Goal: Task Accomplishment & Management: Use online tool/utility

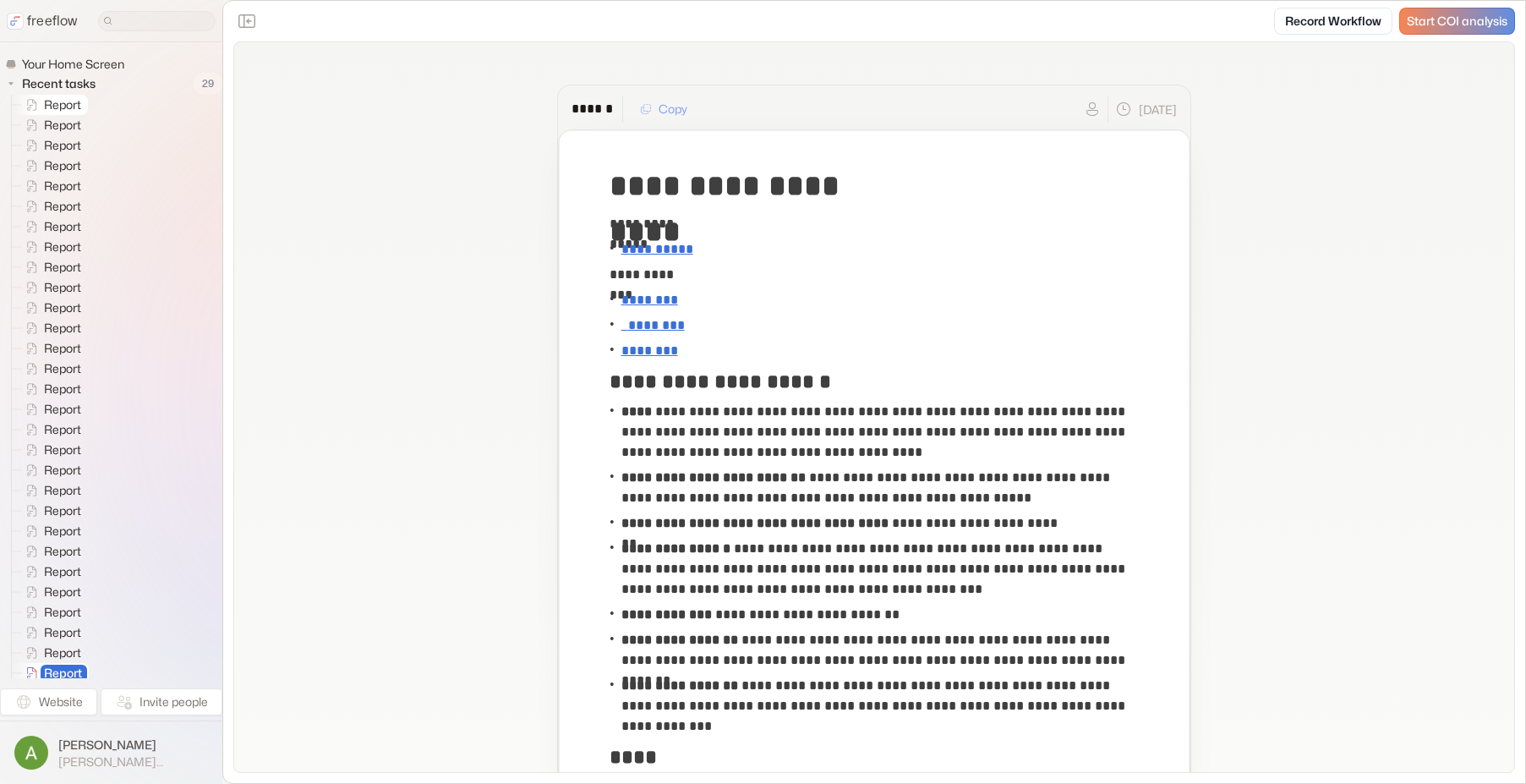
click at [71, 98] on span "Report" at bounding box center [64, 104] width 46 height 17
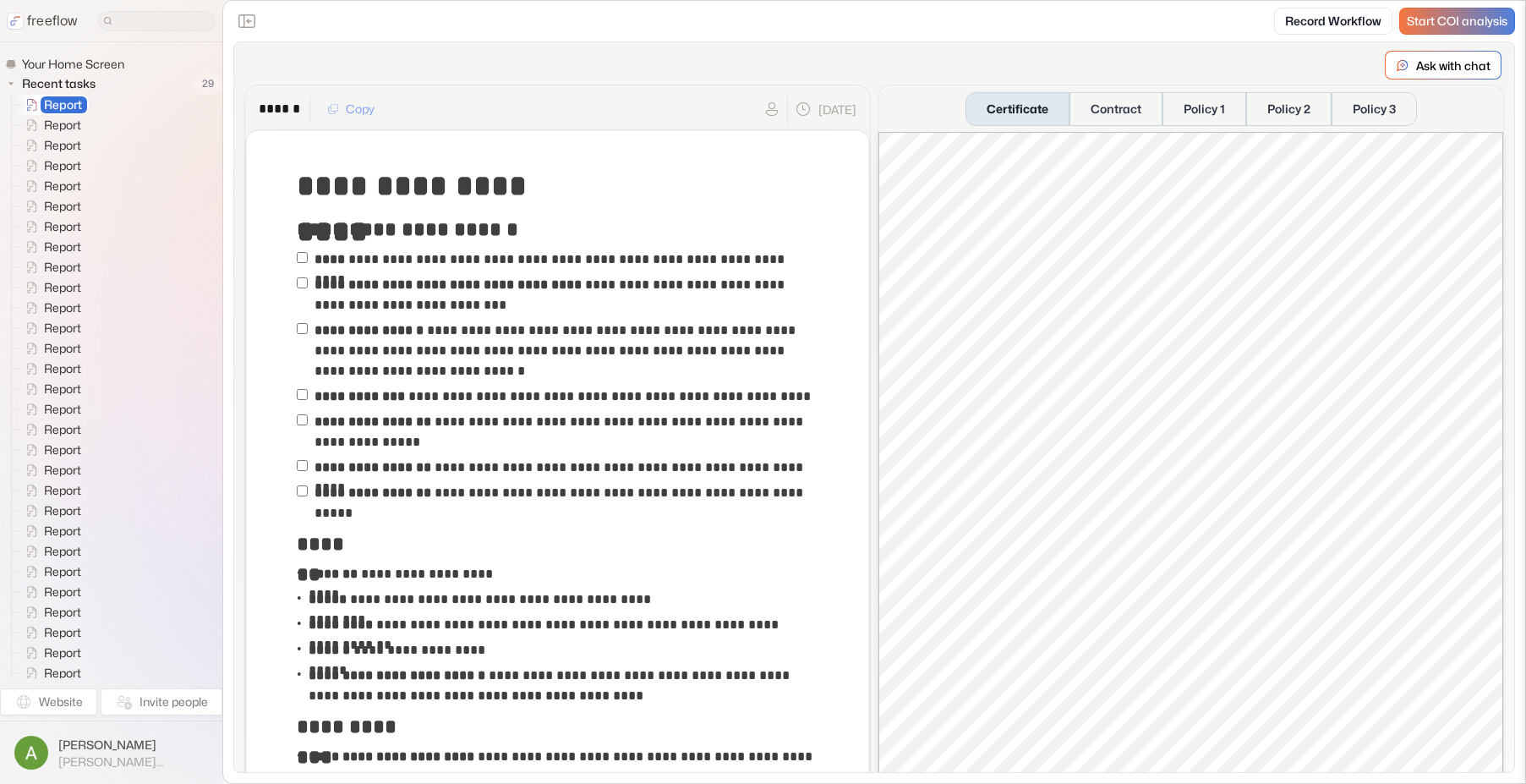
click at [1492, 26] on span "Start COI analysis" at bounding box center [1457, 21] width 101 height 14
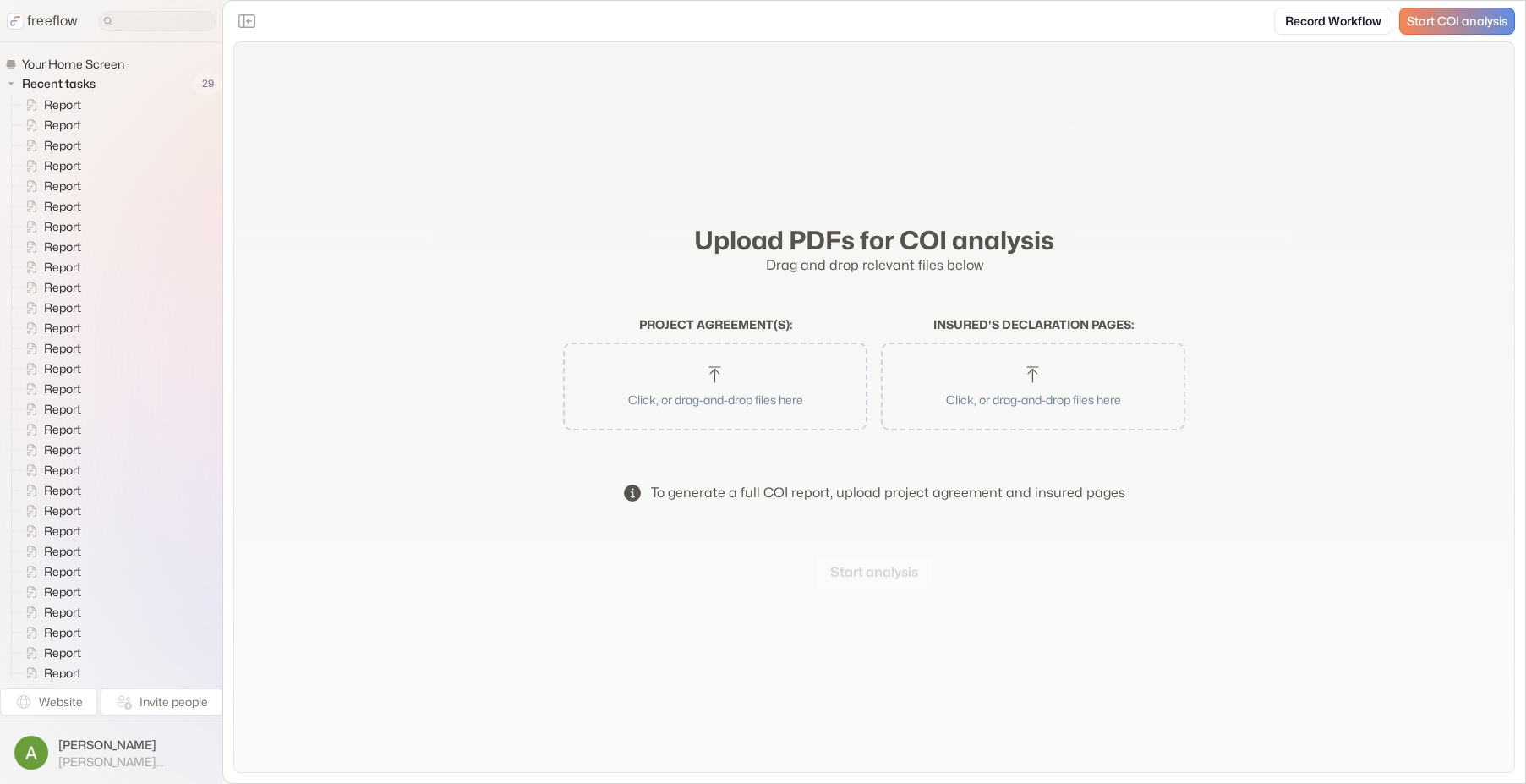
click at [737, 408] on button "Click, or drag-and-drop files here" at bounding box center [715, 386] width 288 height 71
click at [1057, 398] on p "Click, or drag-and-drop files here" at bounding box center [1033, 399] width 260 height 18
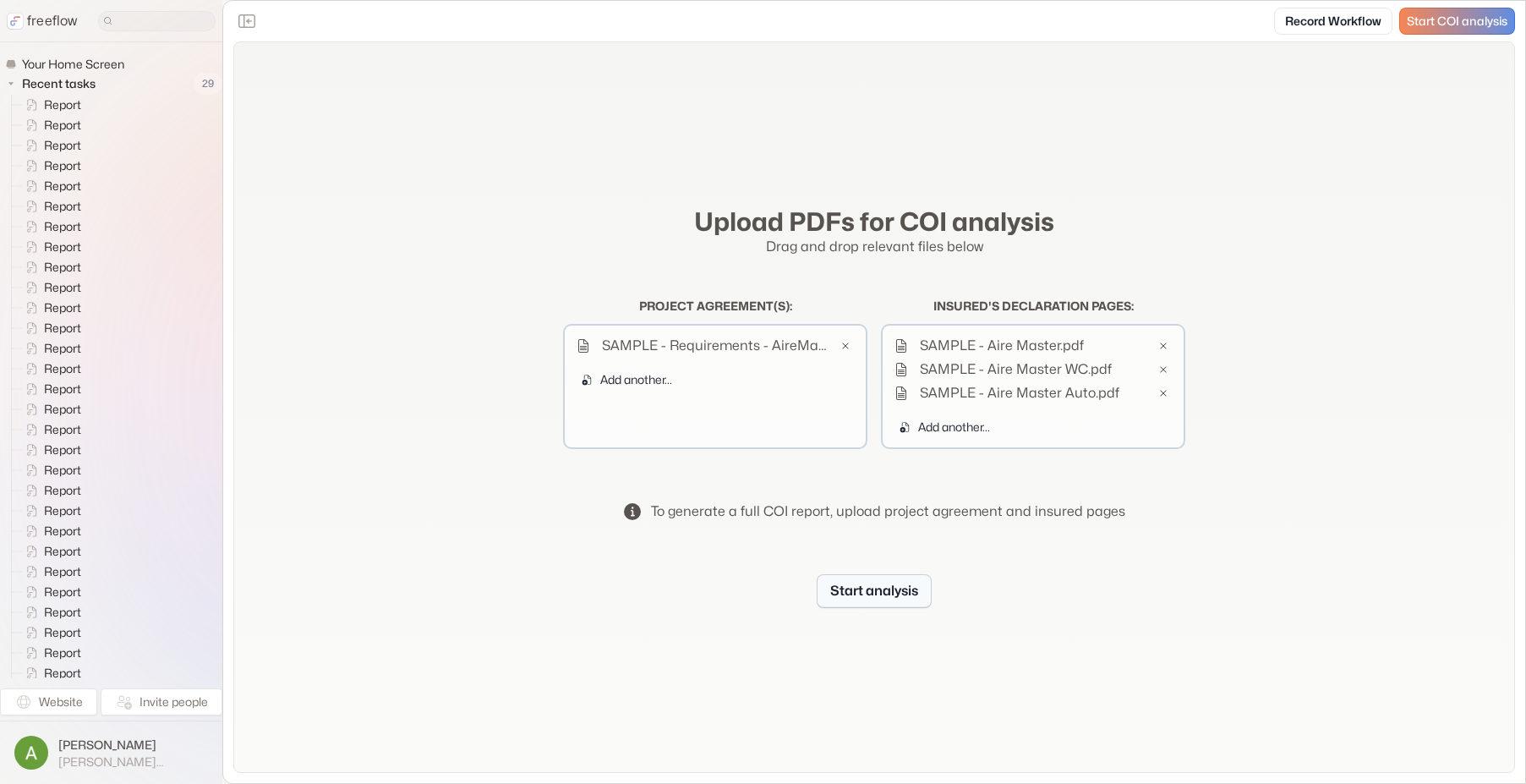
click at [891, 586] on button "Start analysis" at bounding box center [874, 591] width 115 height 34
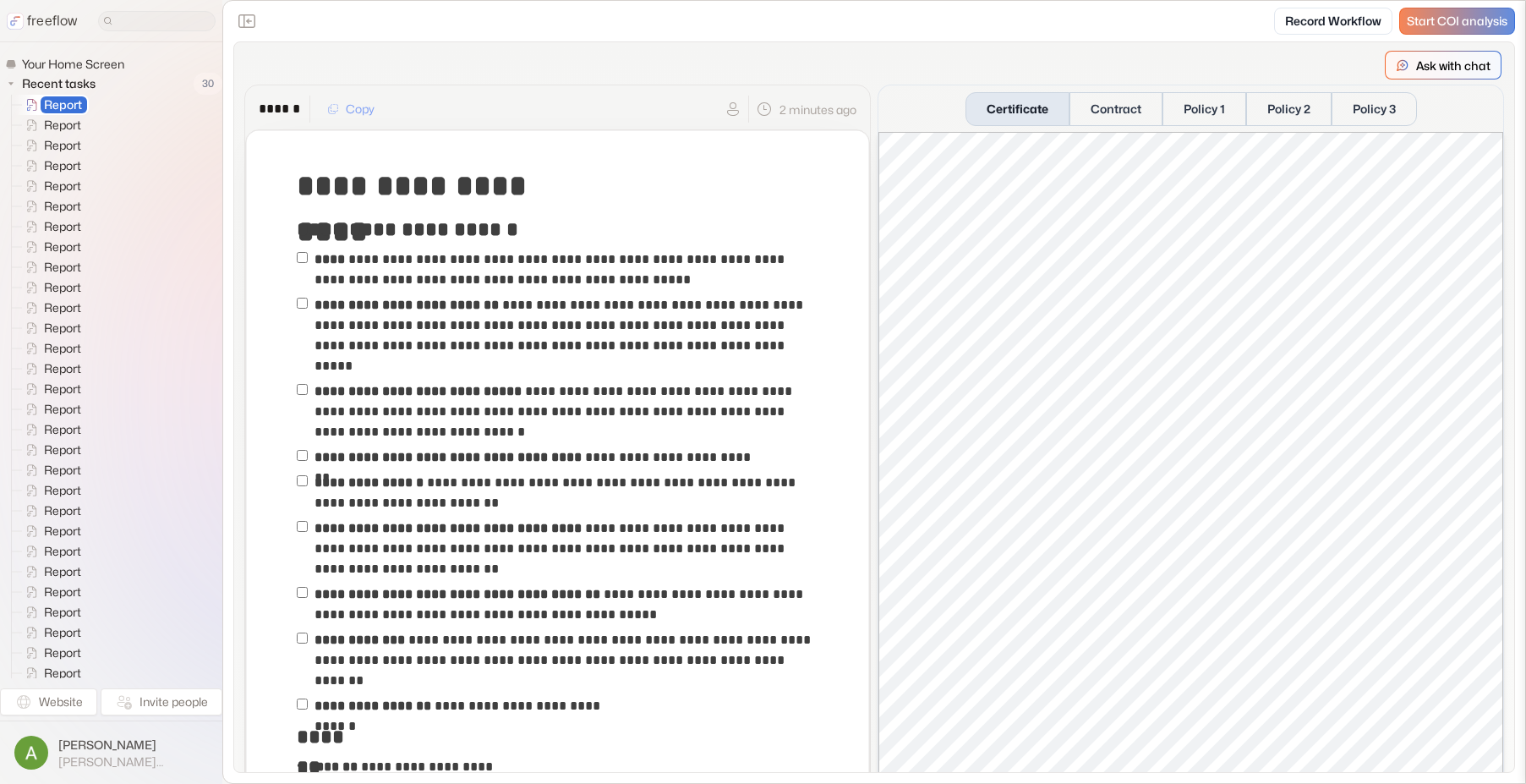
click at [1485, 58] on p "Ask with chat" at bounding box center [1454, 65] width 74 height 18
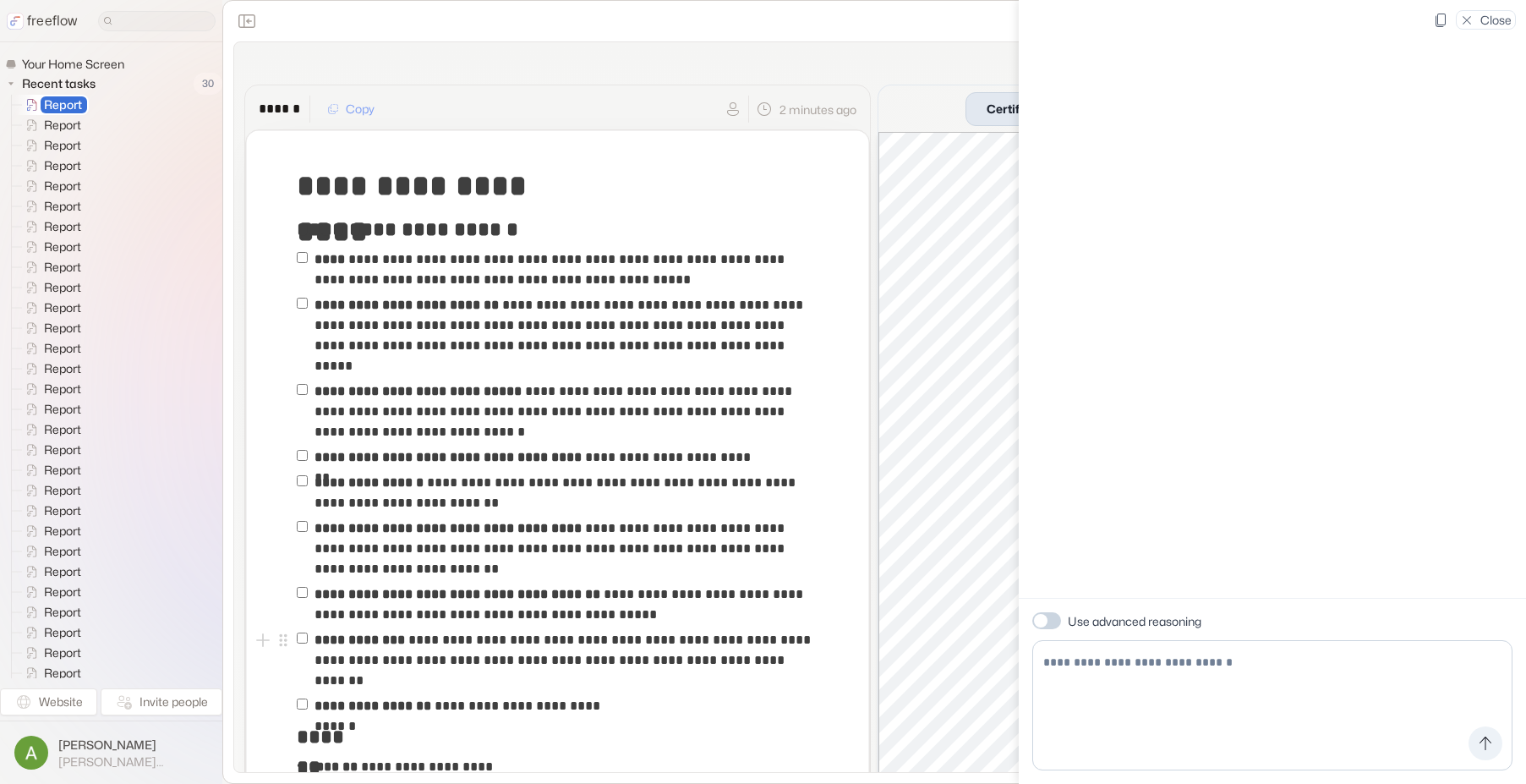
click at [1156, 677] on textarea at bounding box center [1272, 706] width 480 height 131
type textarea "**********"
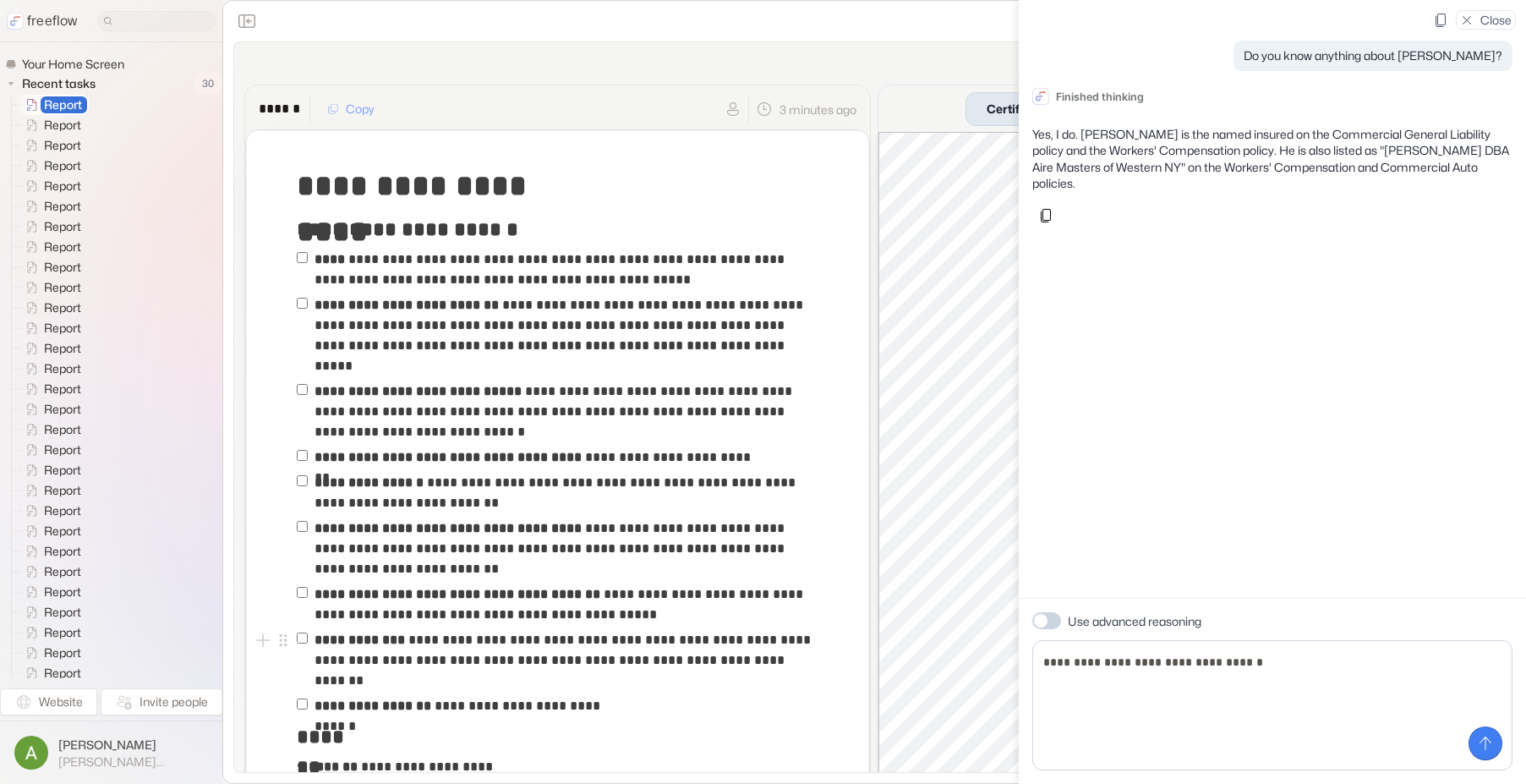
type textarea "**********"
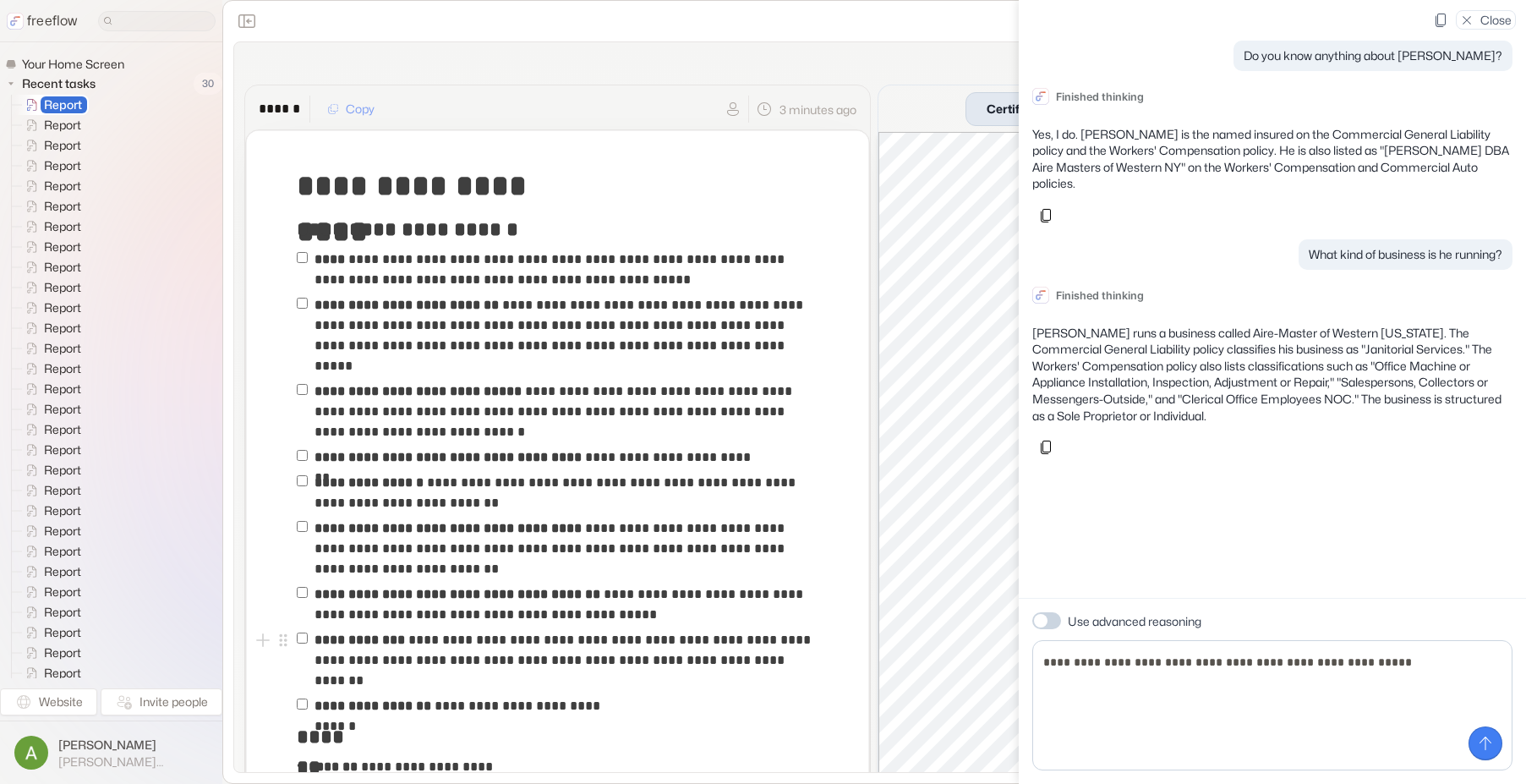
type textarea "**********"
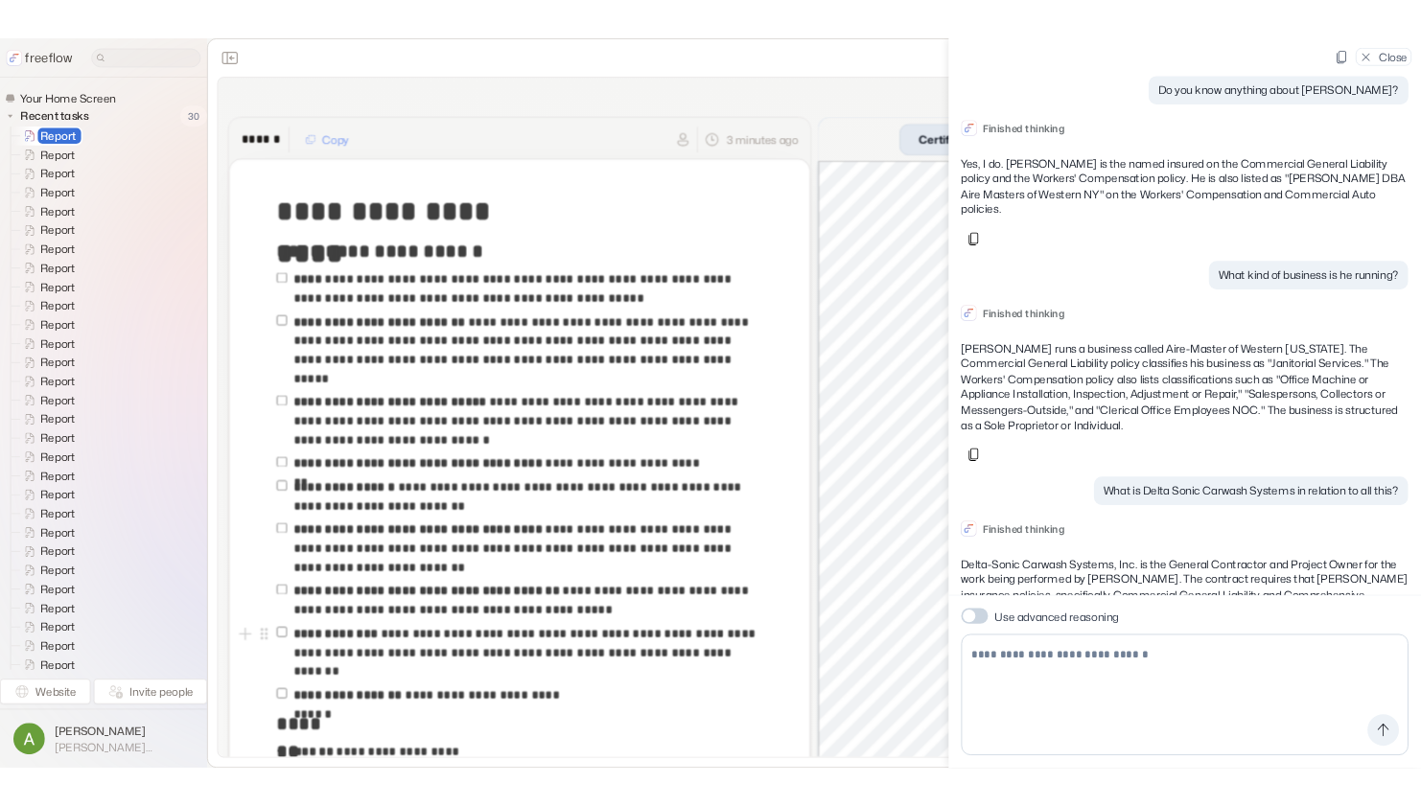
scroll to position [116, 0]
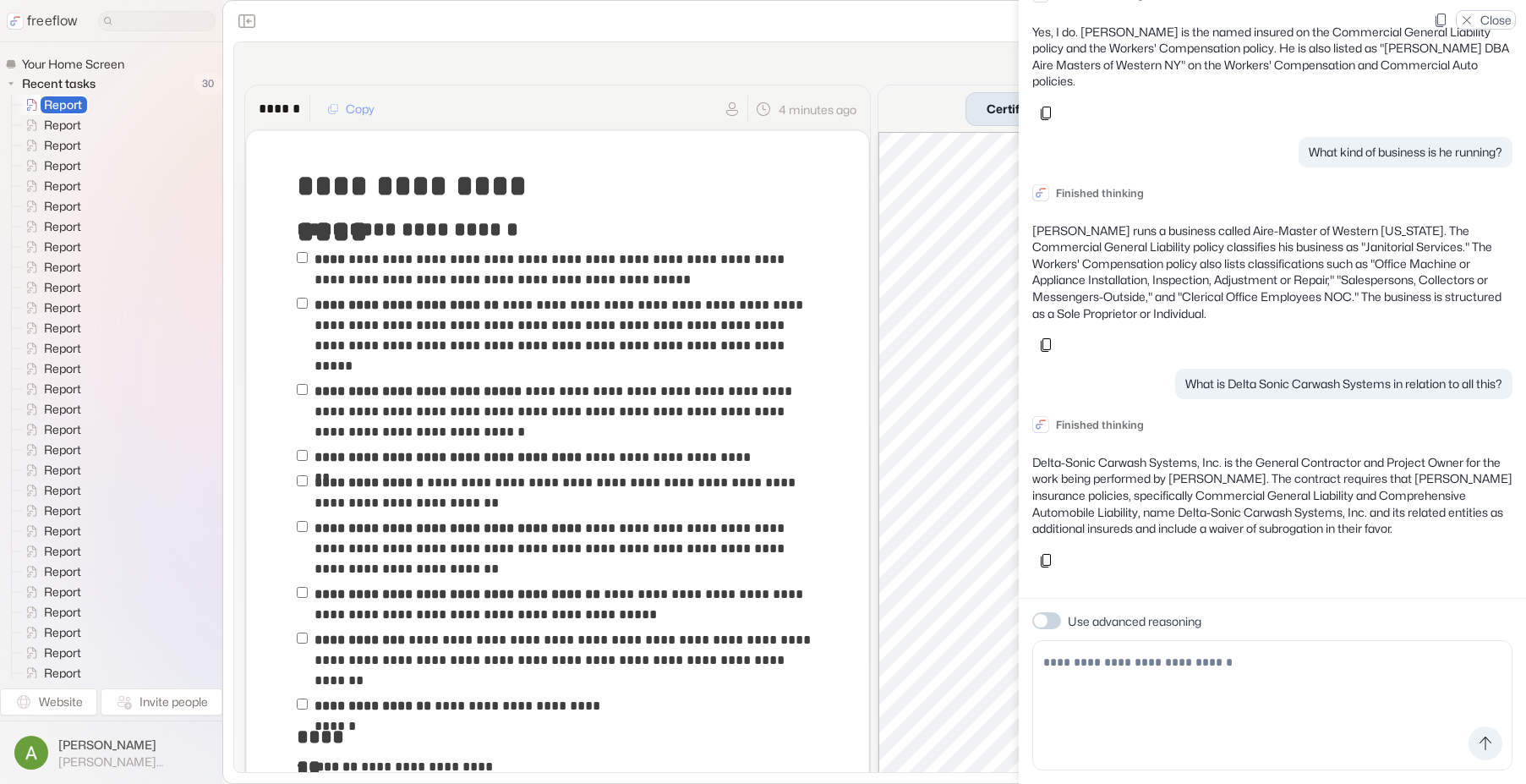
click at [1495, 16] on p "Close" at bounding box center [1495, 19] width 31 height 18
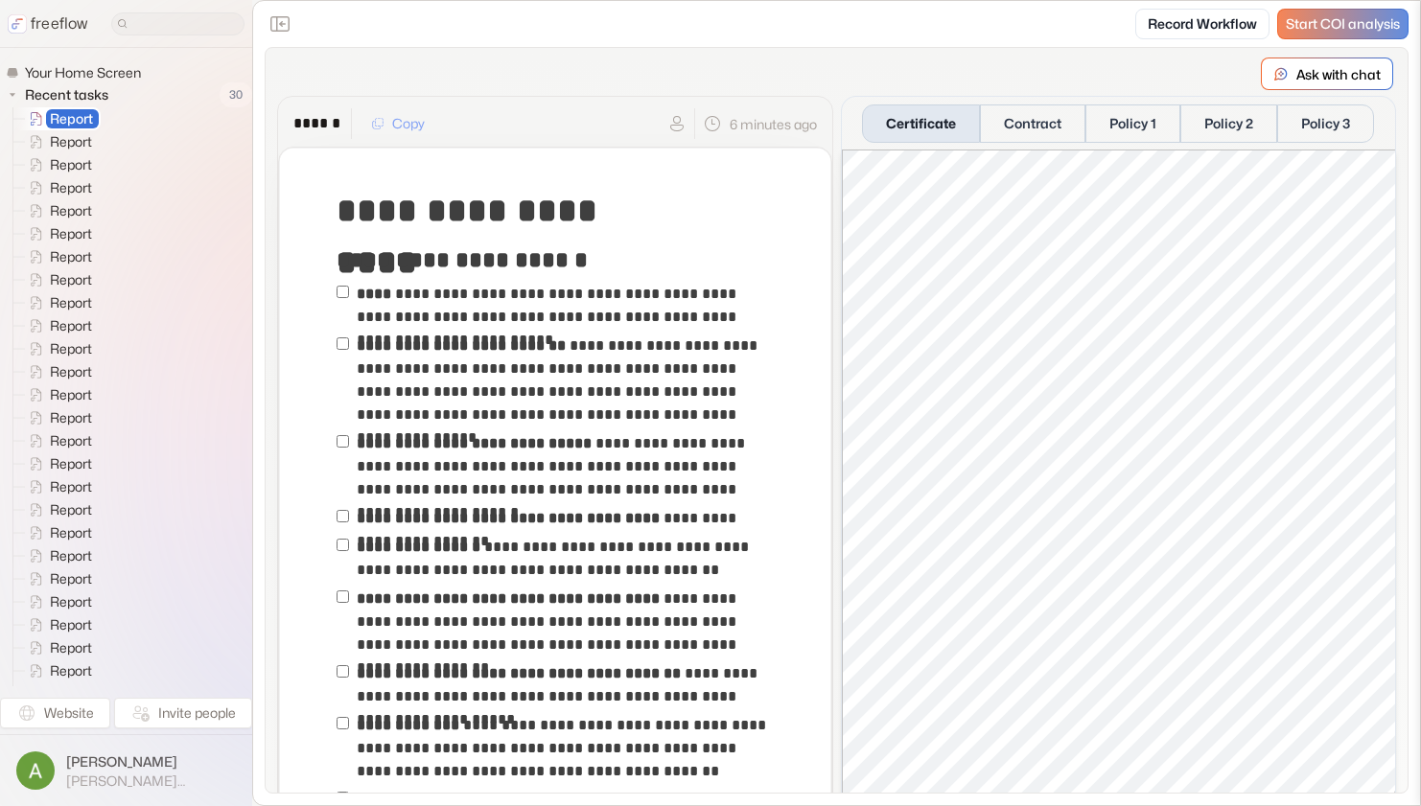
scroll to position [115, 0]
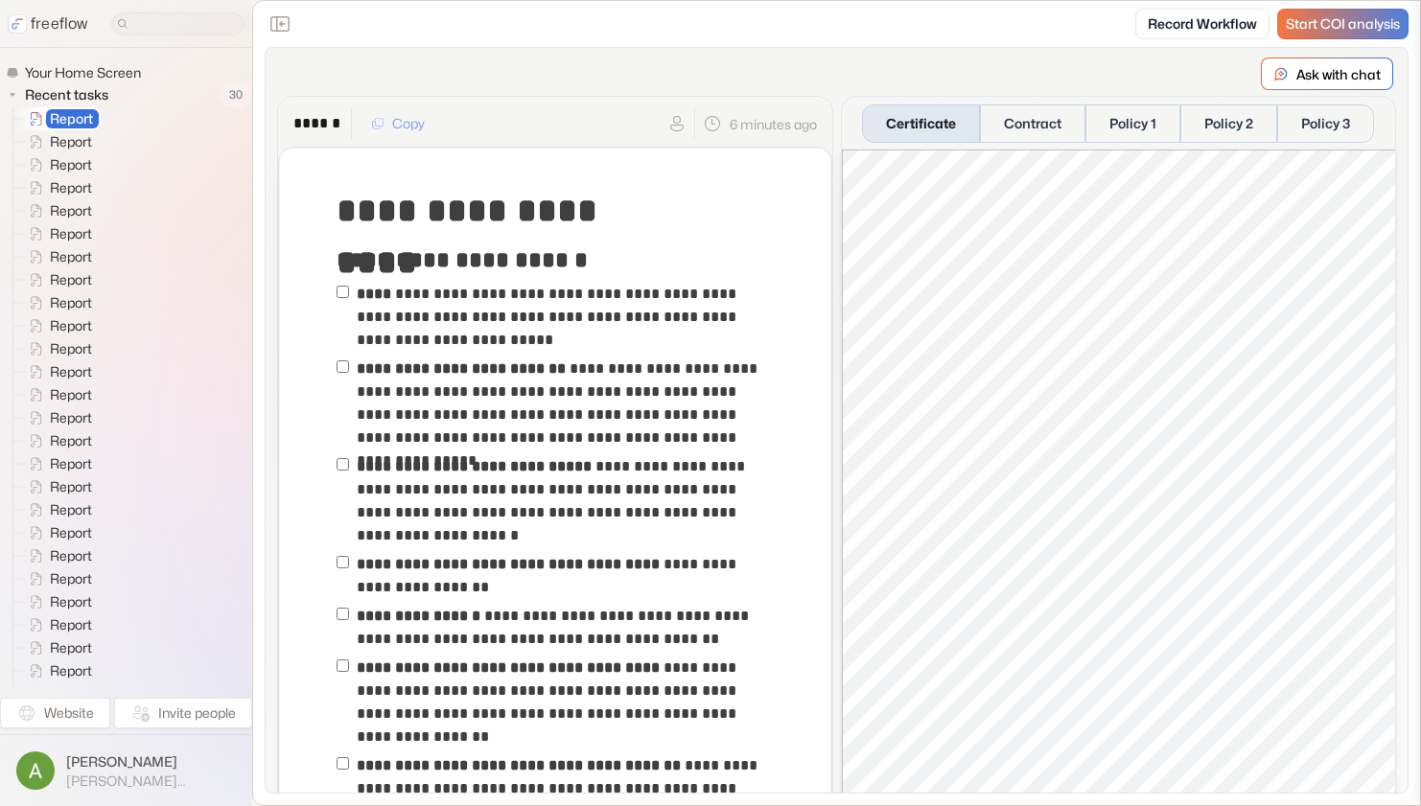
click at [1359, 14] on div "Start COI analysis" at bounding box center [1342, 24] width 129 height 29
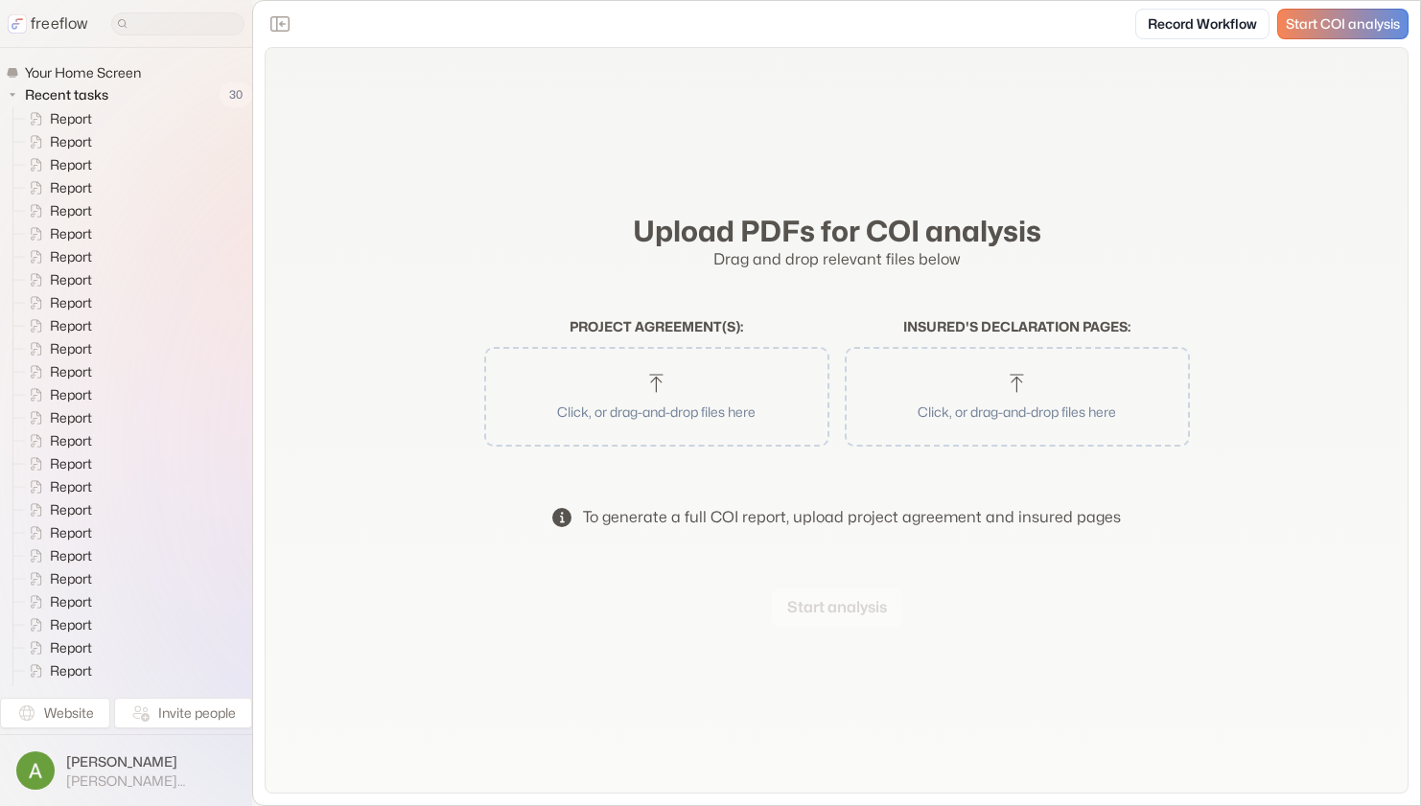
click at [648, 369] on button "Click, or drag-and-drop files here" at bounding box center [657, 397] width 326 height 81
click at [810, 612] on button "Start analysis" at bounding box center [837, 608] width 130 height 38
